Goal: Transaction & Acquisition: Purchase product/service

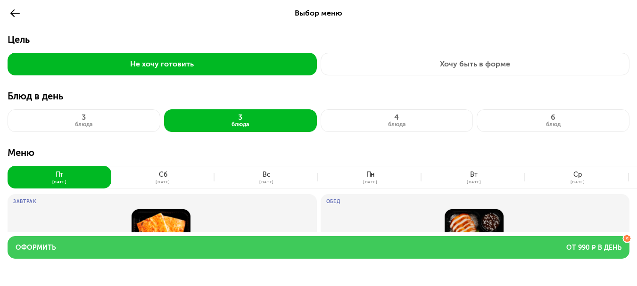
click at [275, 247] on button "Оформить от 990 ₽ в день" at bounding box center [319, 247] width 622 height 23
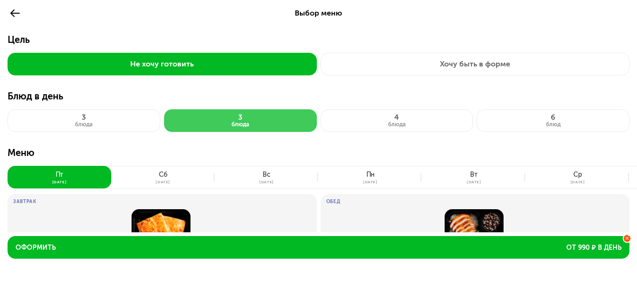
click at [99, 117] on button "3 блюда" at bounding box center [84, 120] width 153 height 23
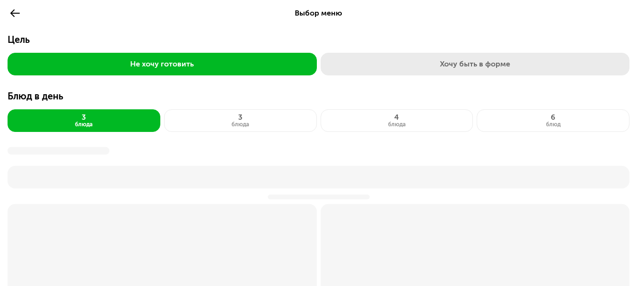
click at [455, 58] on button "Хочу быть в форме" at bounding box center [475, 64] width 309 height 23
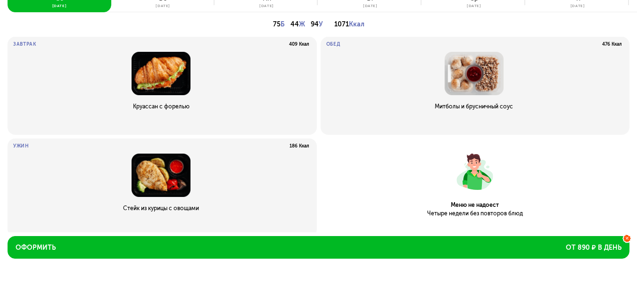
scroll to position [47, 0]
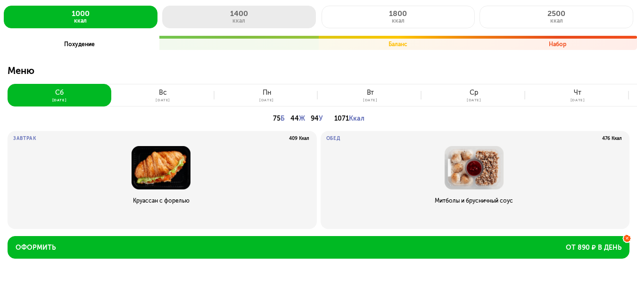
click at [266, 11] on button "1400 ккал" at bounding box center [239, 17] width 154 height 23
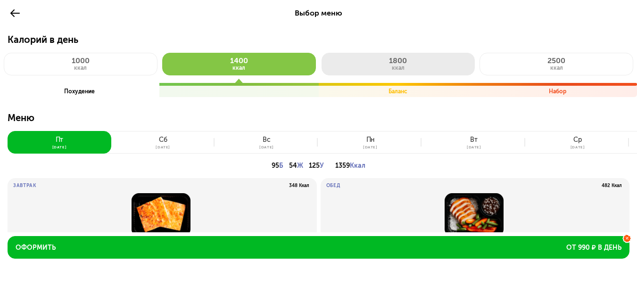
click at [408, 65] on button "1800 ккал" at bounding box center [399, 64] width 154 height 23
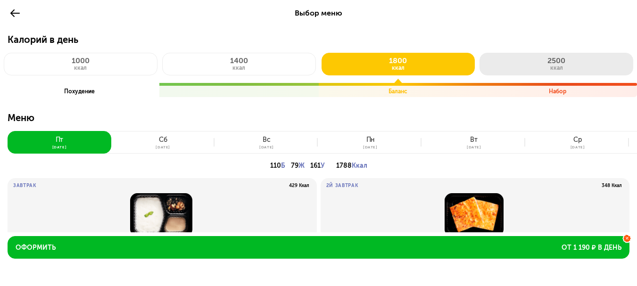
click at [545, 63] on button "2500 ккал" at bounding box center [557, 64] width 154 height 23
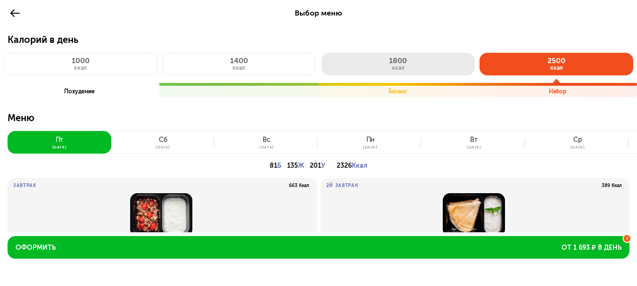
click at [429, 63] on button "1800 ккал" at bounding box center [399, 64] width 154 height 23
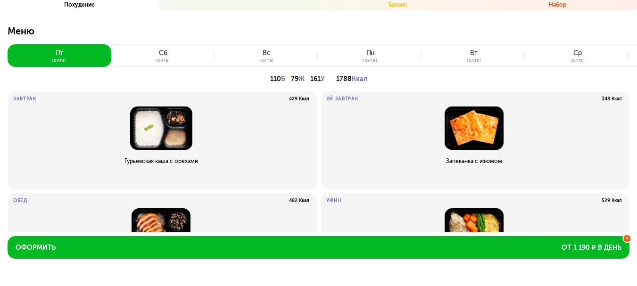
scroll to position [12, 0]
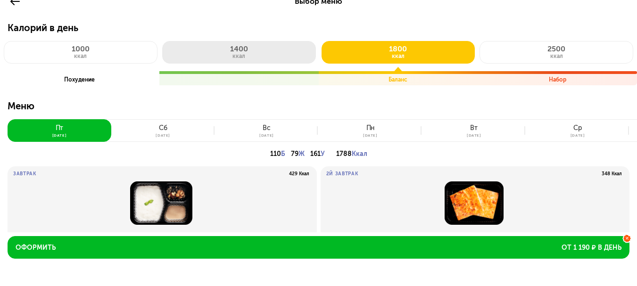
click at [238, 50] on span "1400" at bounding box center [239, 48] width 18 height 9
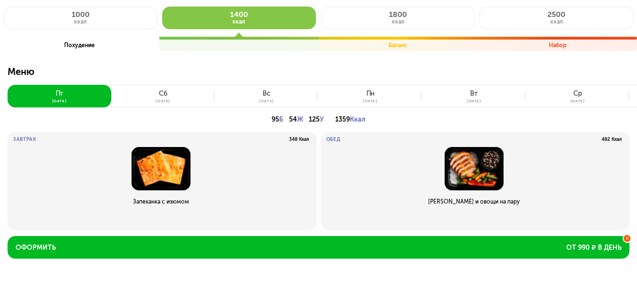
scroll to position [12, 0]
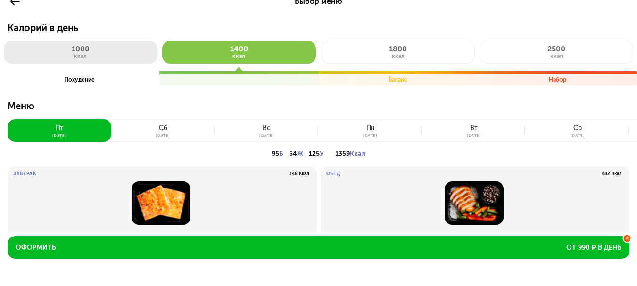
click at [95, 53] on button "1000 ккал" at bounding box center [81, 52] width 154 height 23
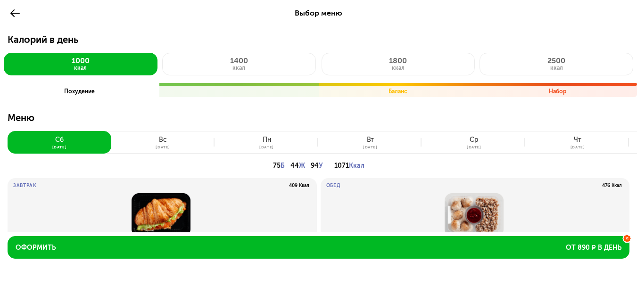
click at [13, 13] on use at bounding box center [14, 13] width 9 height 8
